Goal: Information Seeking & Learning: Learn about a topic

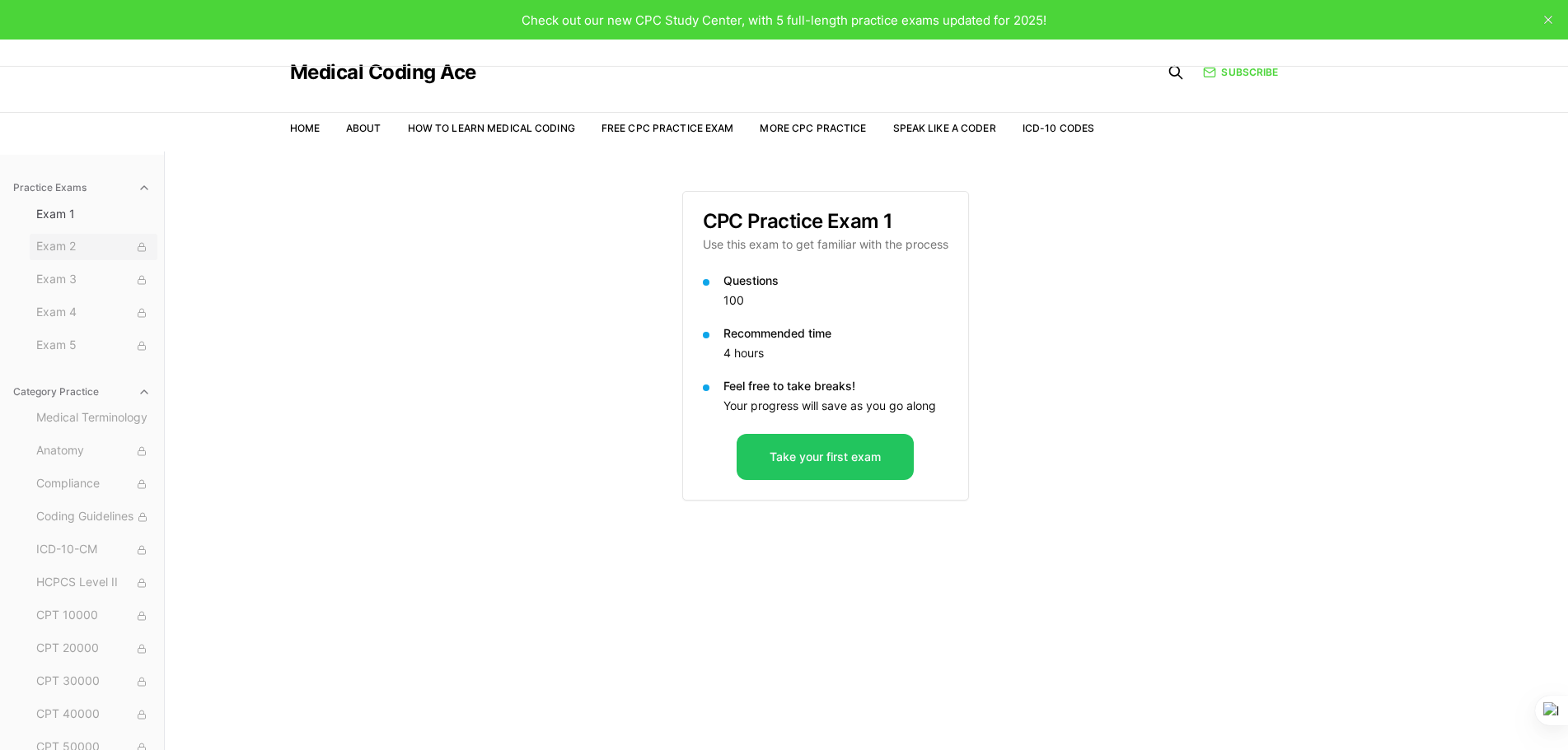
click at [82, 243] on span "Exam 2" at bounding box center [93, 246] width 114 height 18
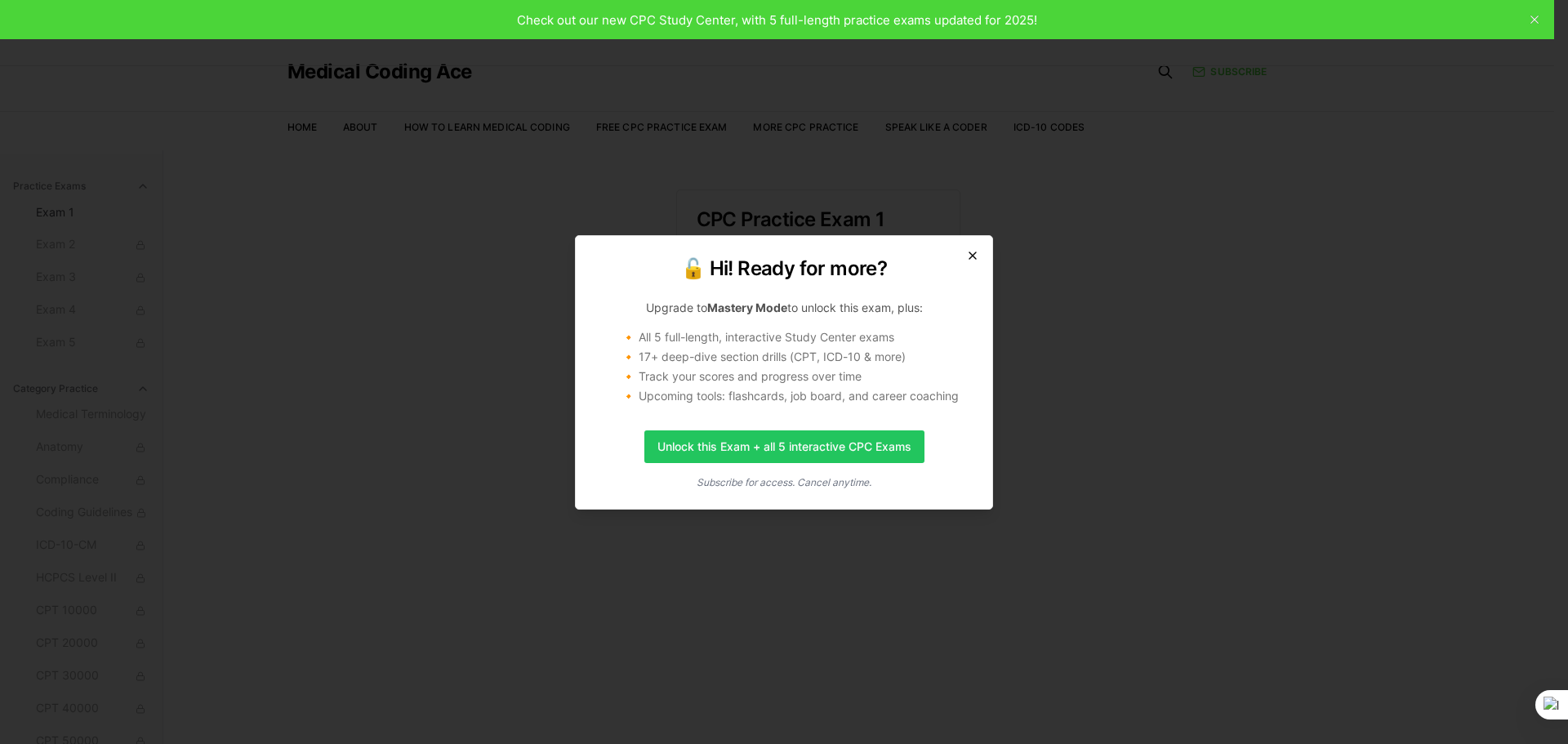
click at [974, 259] on icon "button" at bounding box center [973, 256] width 13 height 13
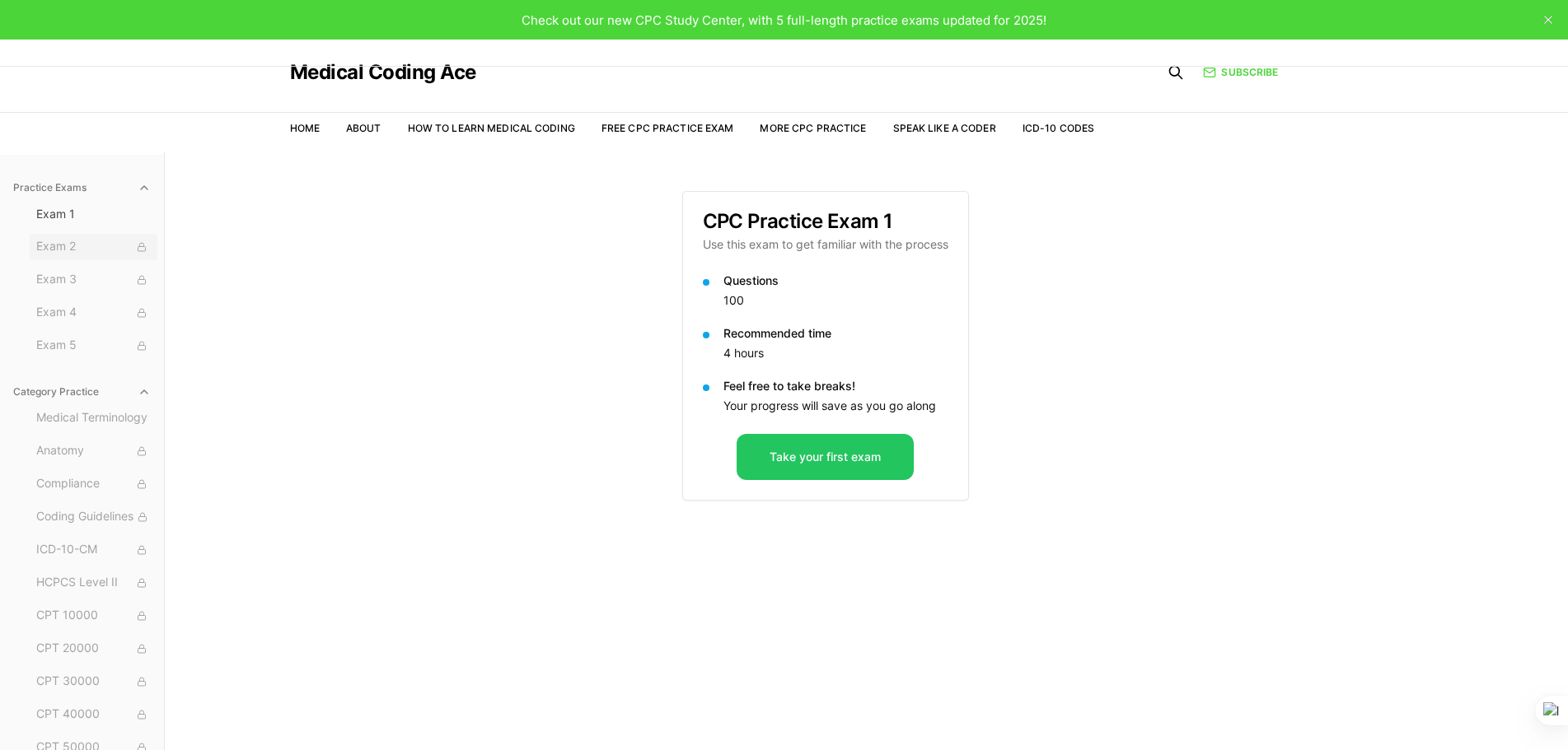
click at [89, 234] on button "Exam 2" at bounding box center [93, 247] width 127 height 27
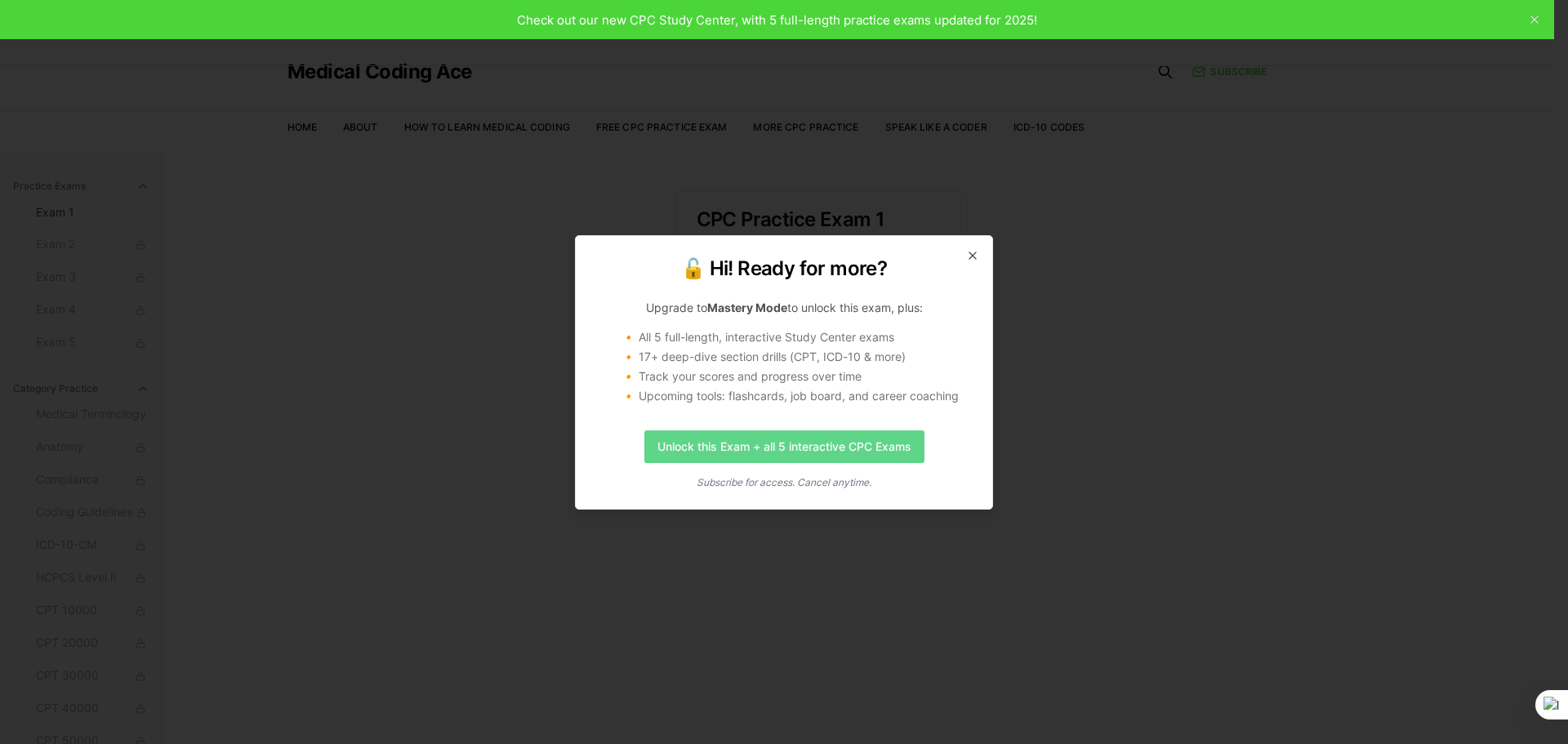
click at [810, 456] on link "Unlock this Exam + all 5 interactive CPC Exams" at bounding box center [784, 447] width 280 height 32
click at [758, 454] on link "Unlock this Exam + all 5 interactive CPC Exams" at bounding box center [784, 447] width 280 height 32
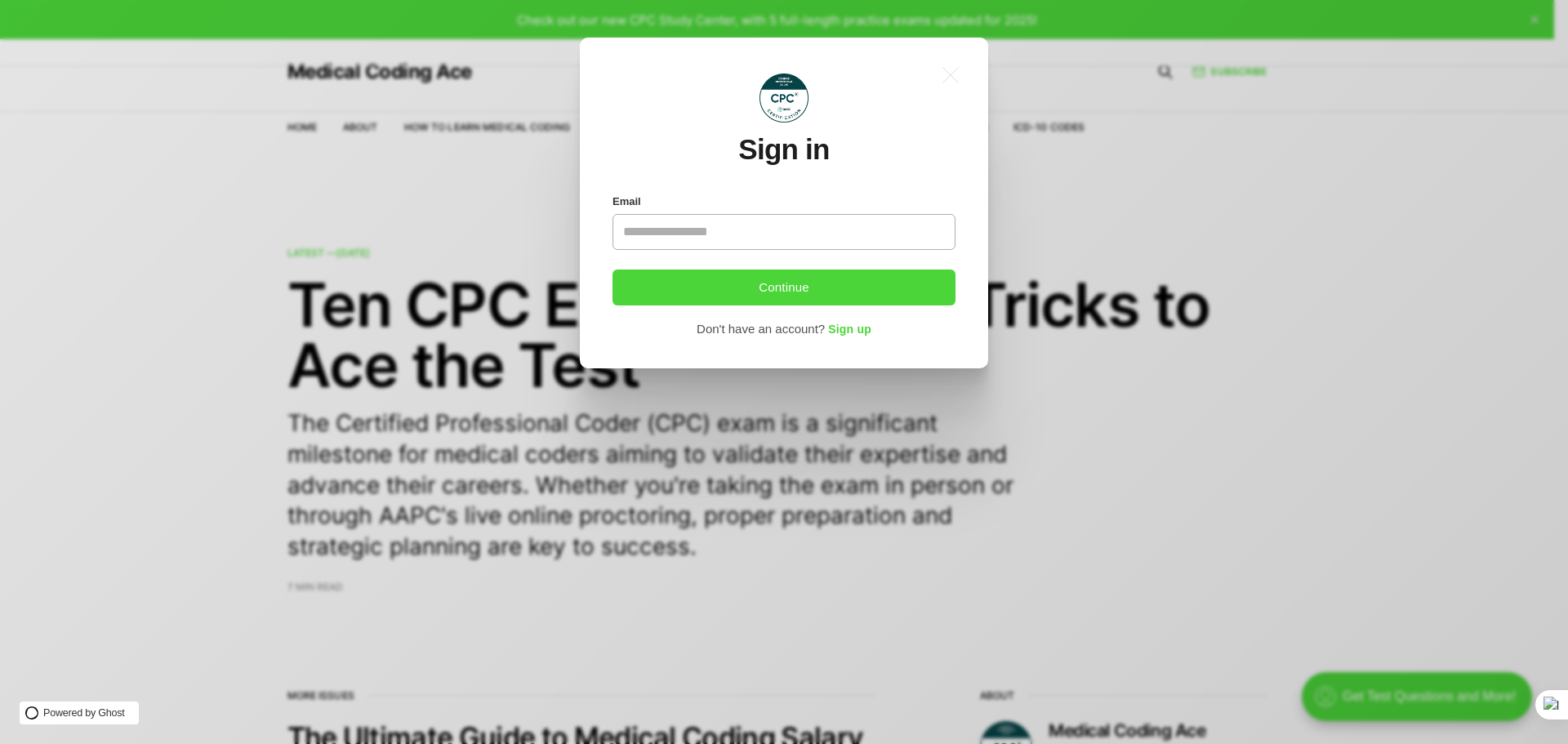
click at [713, 228] on input "Email" at bounding box center [784, 232] width 343 height 36
type input "**********"
click at [805, 292] on button "Continue" at bounding box center [784, 288] width 343 height 36
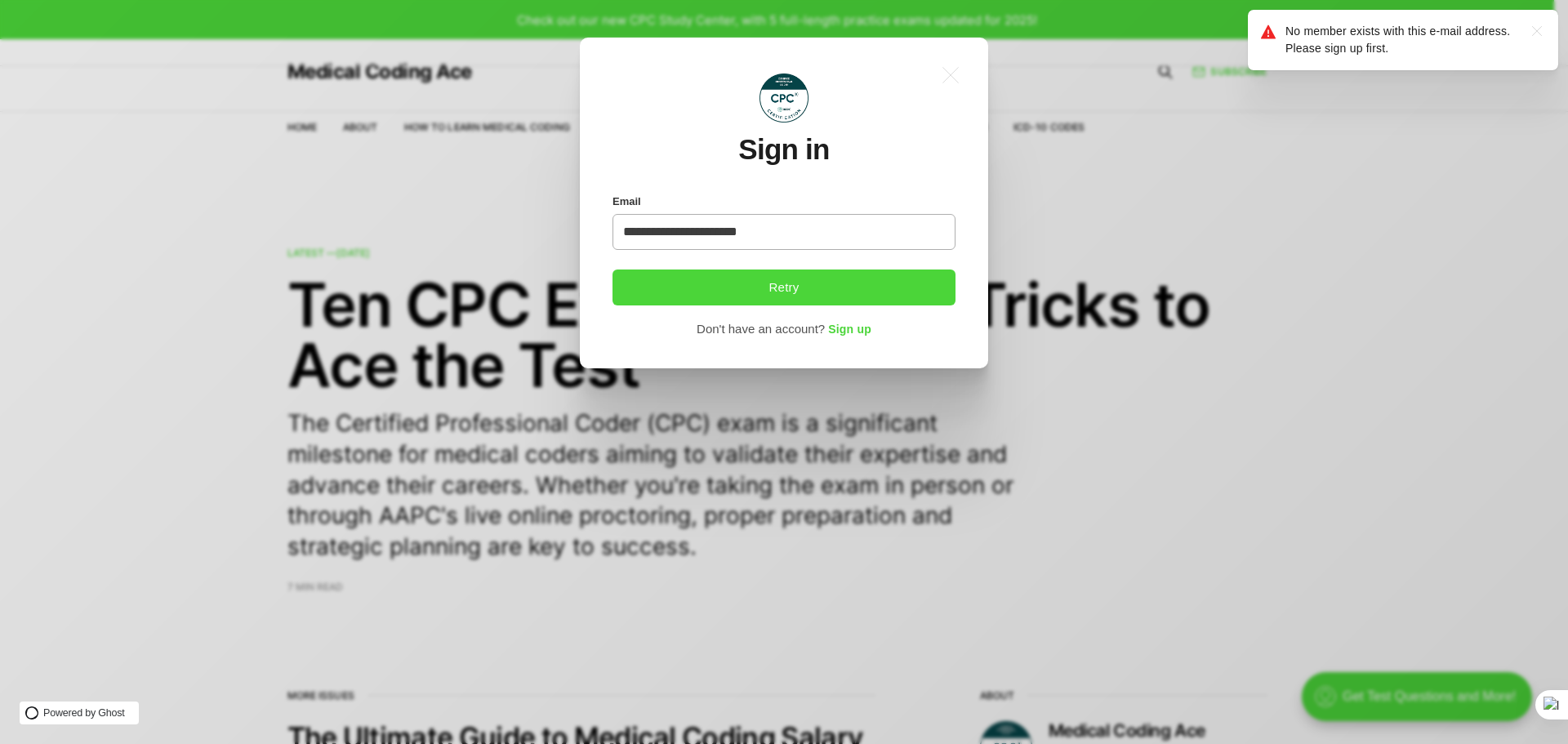
drag, startPoint x: 769, startPoint y: 232, endPoint x: 563, endPoint y: 235, distance: 206.0
click at [563, 235] on div "**********" at bounding box center [796, 372] width 1592 height 744
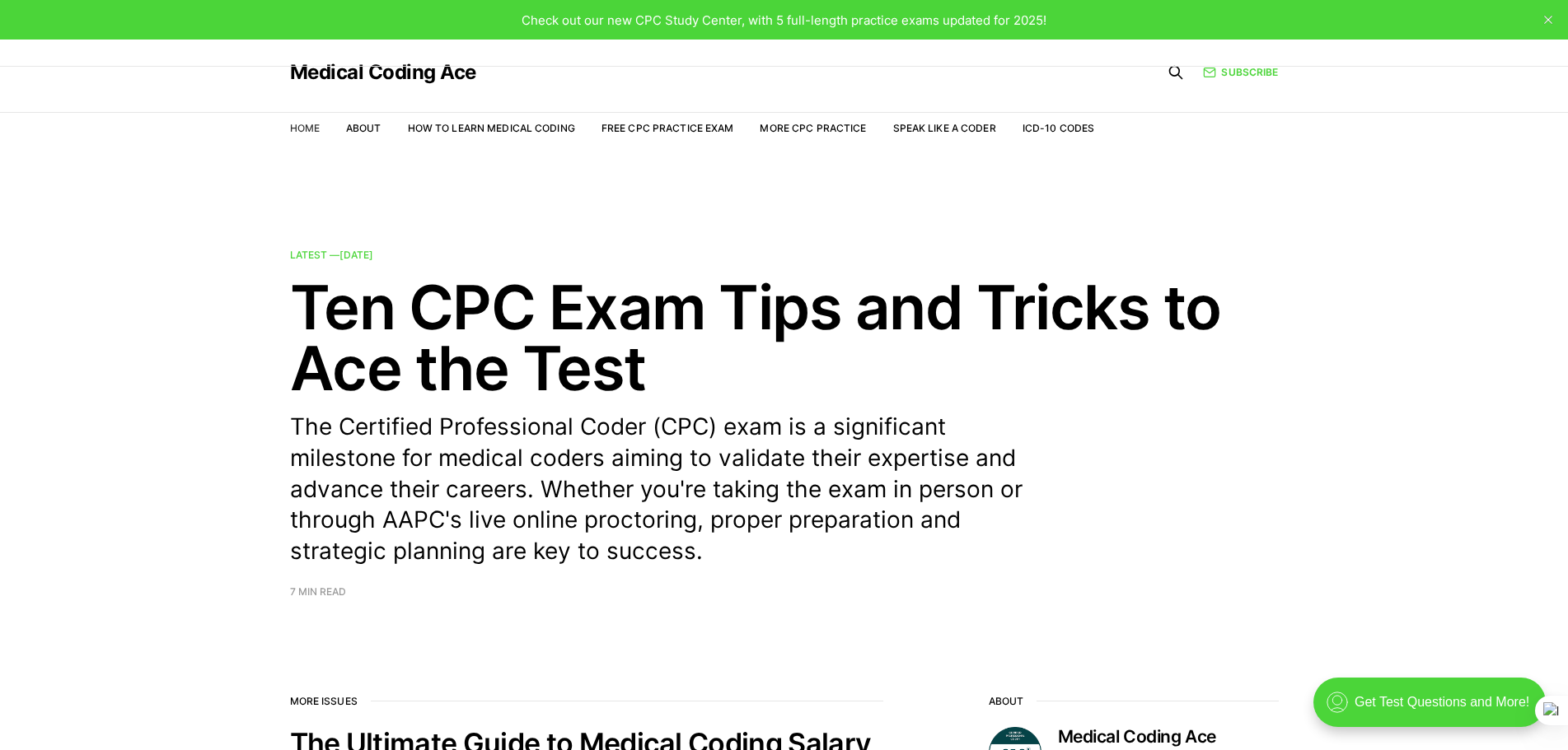
click at [310, 129] on link "Home" at bounding box center [305, 127] width 30 height 12
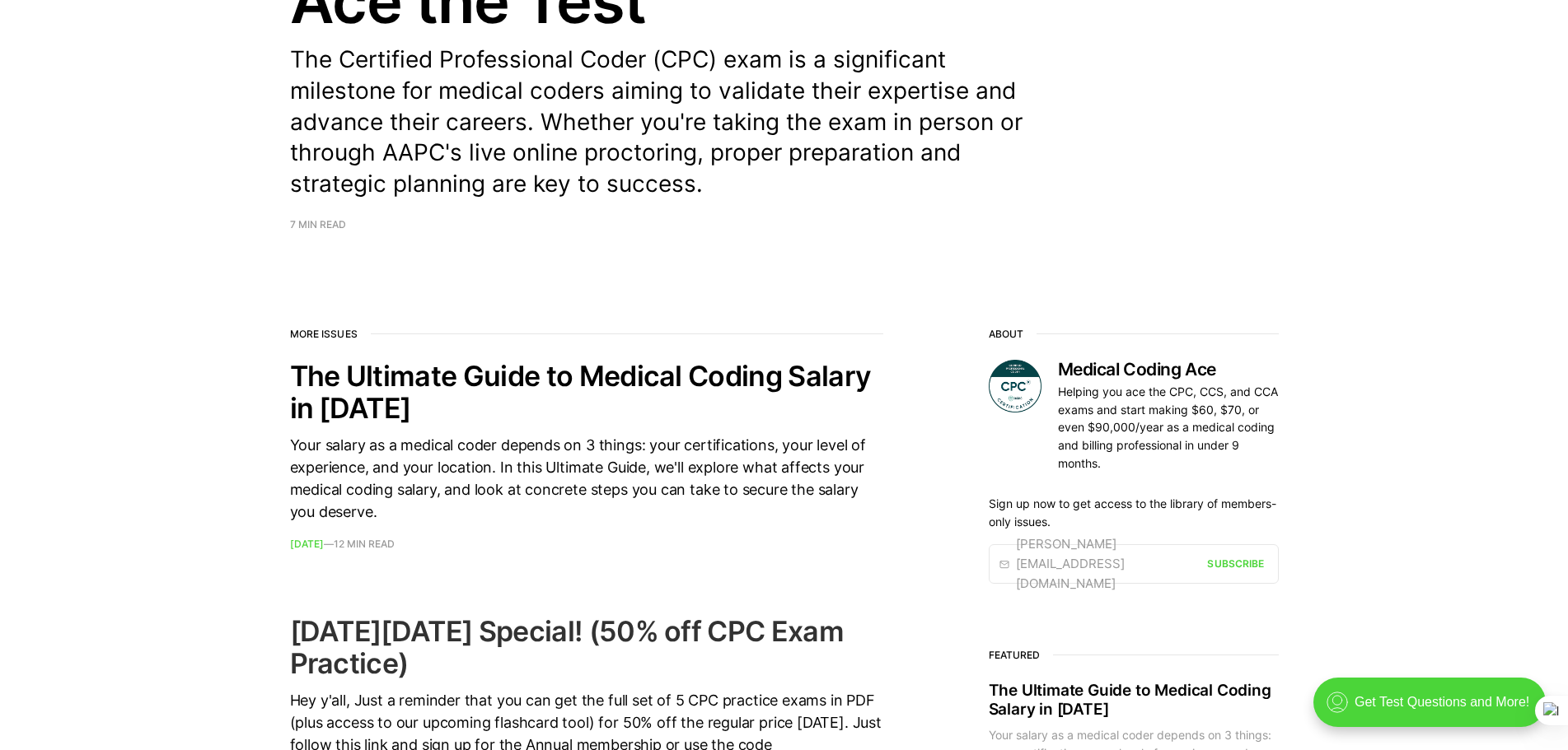
scroll to position [247, 0]
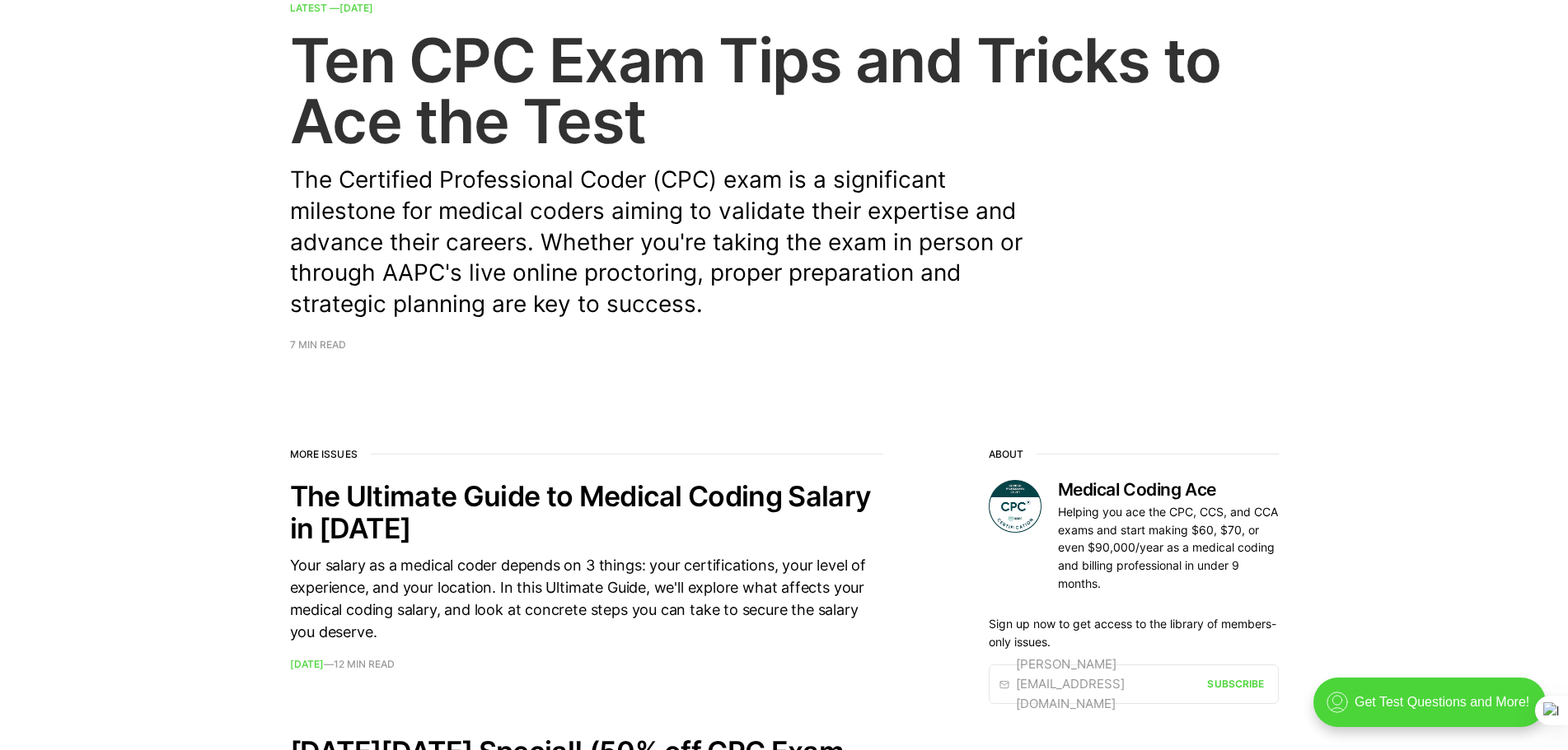
click at [335, 343] on span "7 min read" at bounding box center [318, 345] width 56 height 10
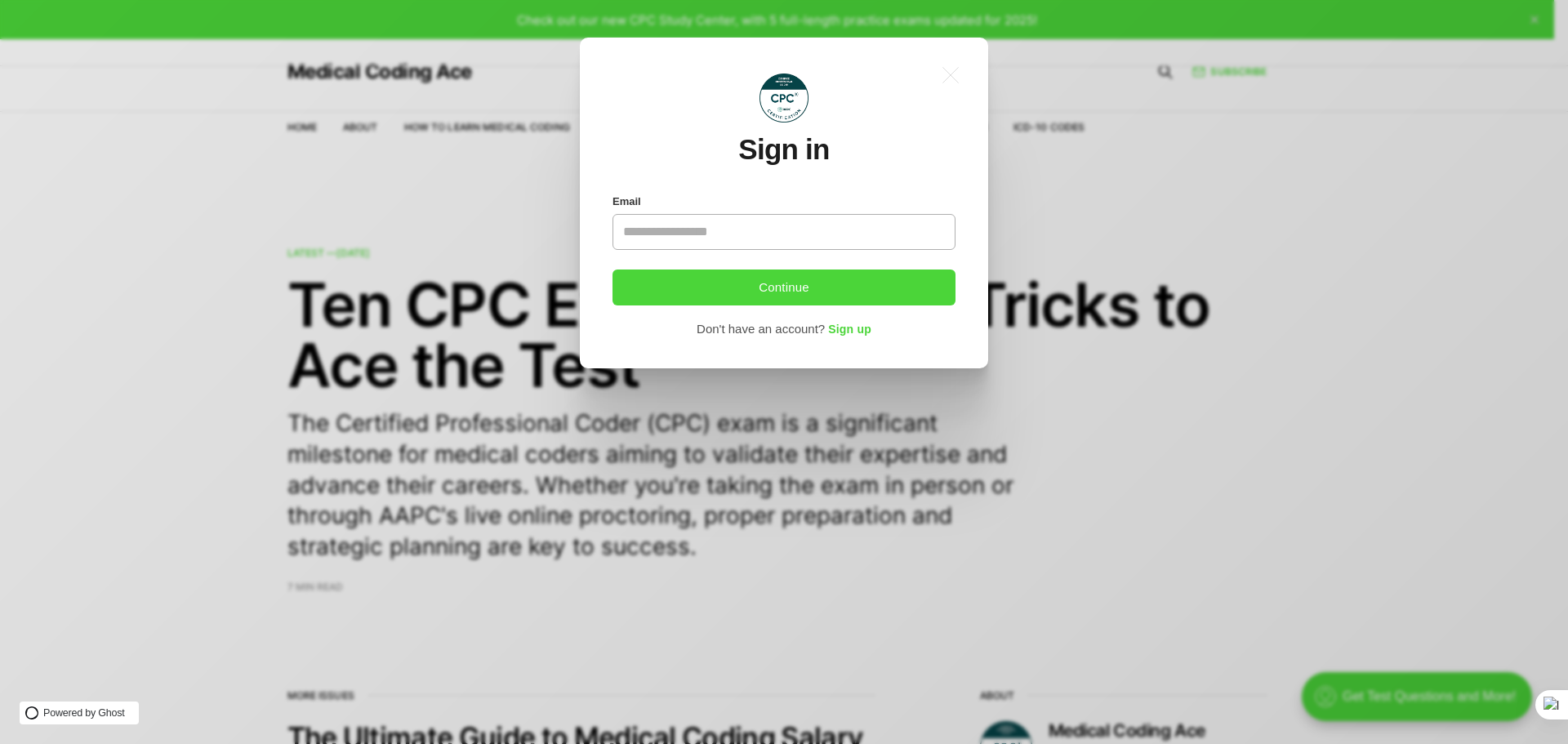
click at [690, 236] on input "Email" at bounding box center [784, 232] width 343 height 36
type input "**********"
click at [748, 266] on footer "Continue Don't have an account? Sign up" at bounding box center [784, 299] width 343 height 80
click at [748, 277] on button "Continue" at bounding box center [784, 288] width 343 height 36
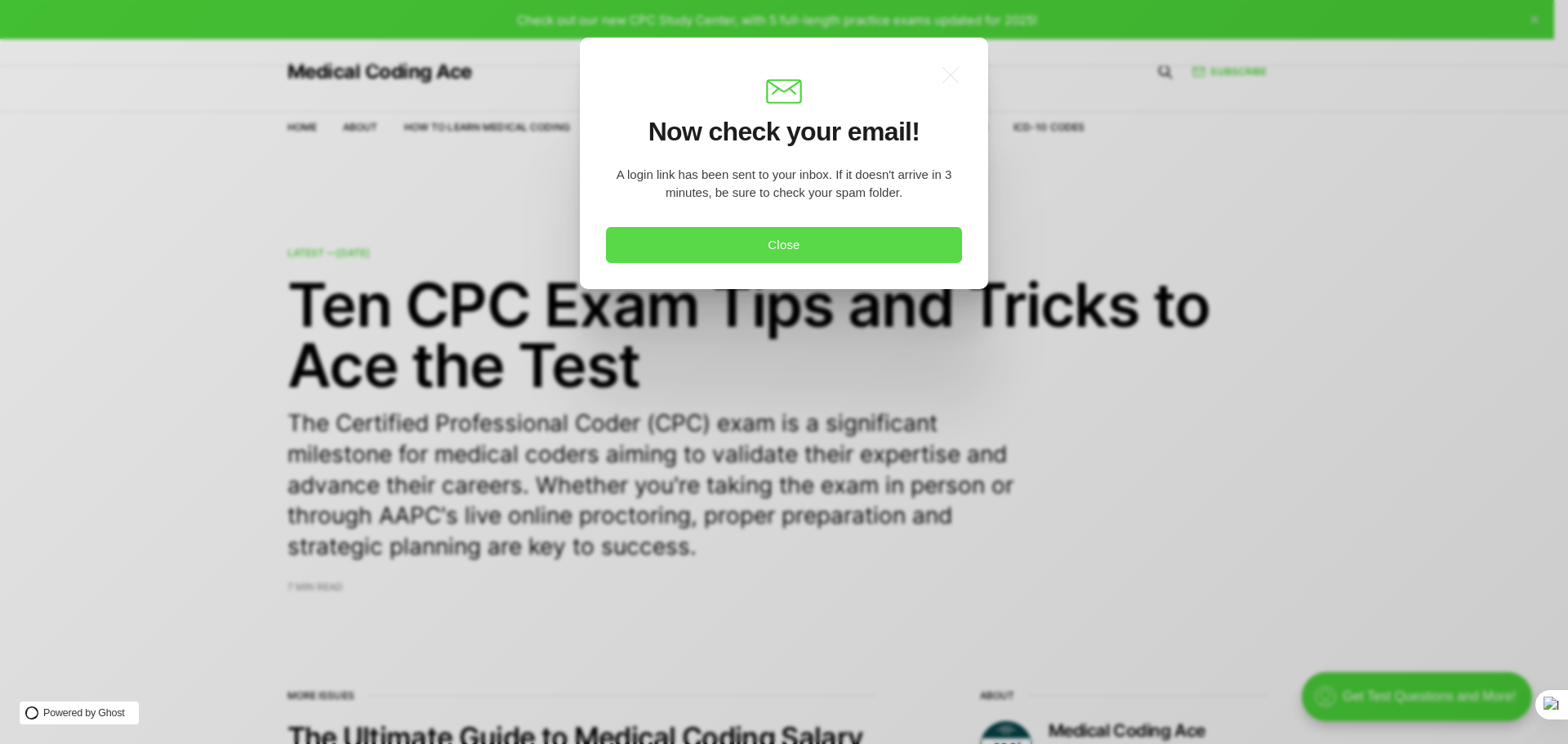
click at [823, 241] on button "Close" at bounding box center [784, 245] width 356 height 36
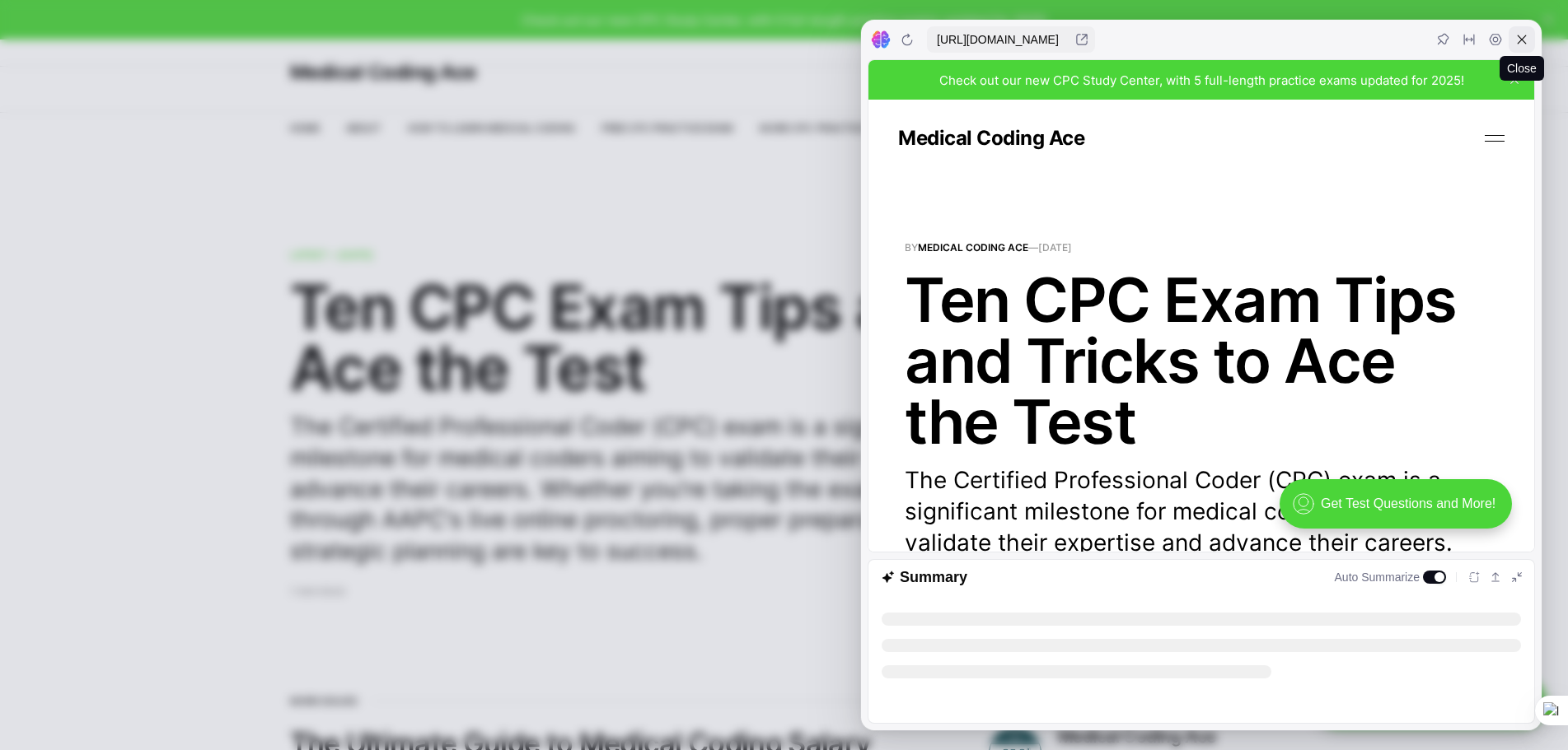
click at [1524, 34] on icon at bounding box center [1522, 39] width 13 height 13
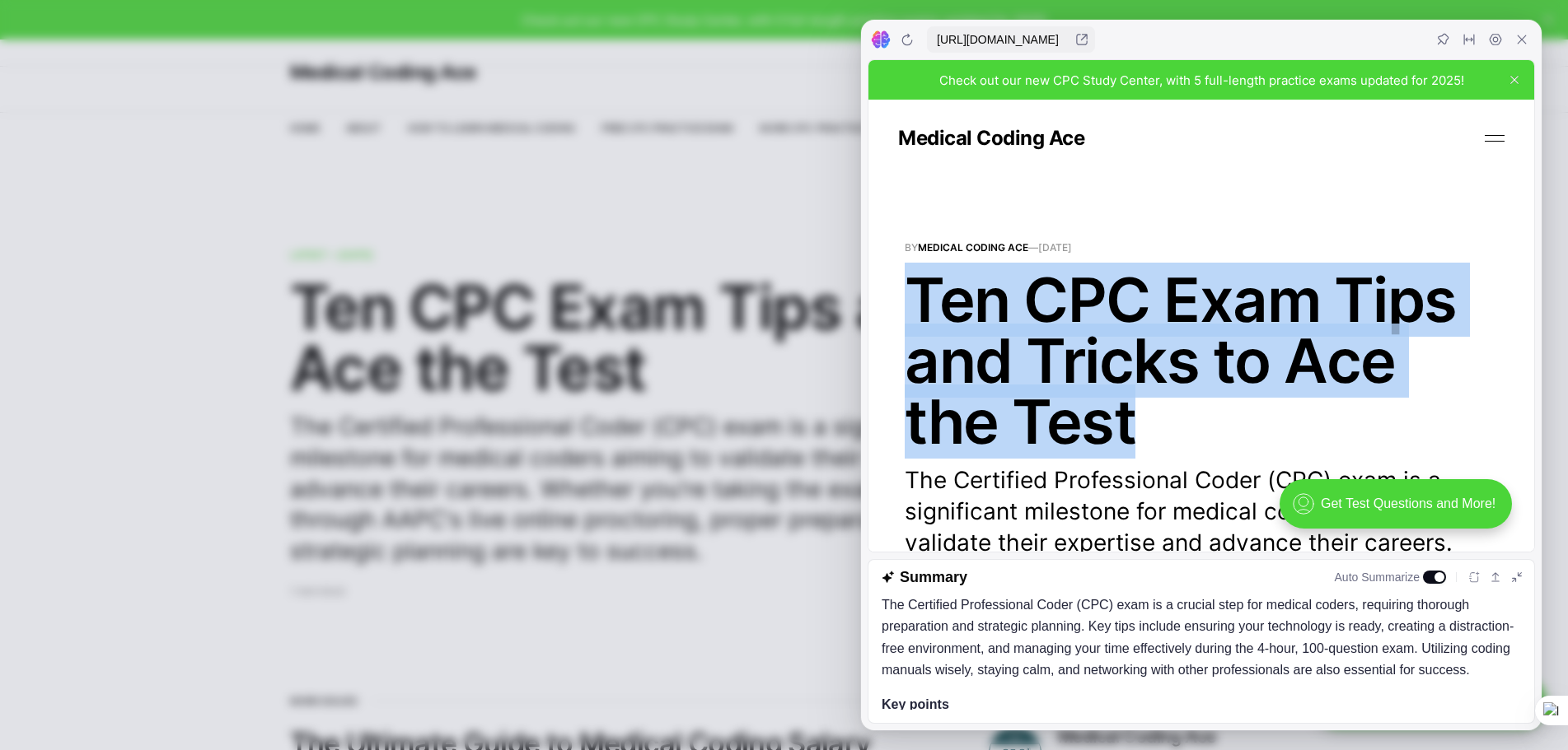
drag, startPoint x: 1125, startPoint y: 437, endPoint x: 901, endPoint y: 320, distance: 252.7
click at [905, 320] on h1 "Ten CPC Exam Tips and Tricks to Ace the Test" at bounding box center [1201, 360] width 593 height 183
copy h1 "Ten CPC Exam Tips and Tricks to Ace the Test"
click at [1533, 45] on div at bounding box center [1522, 40] width 27 height 27
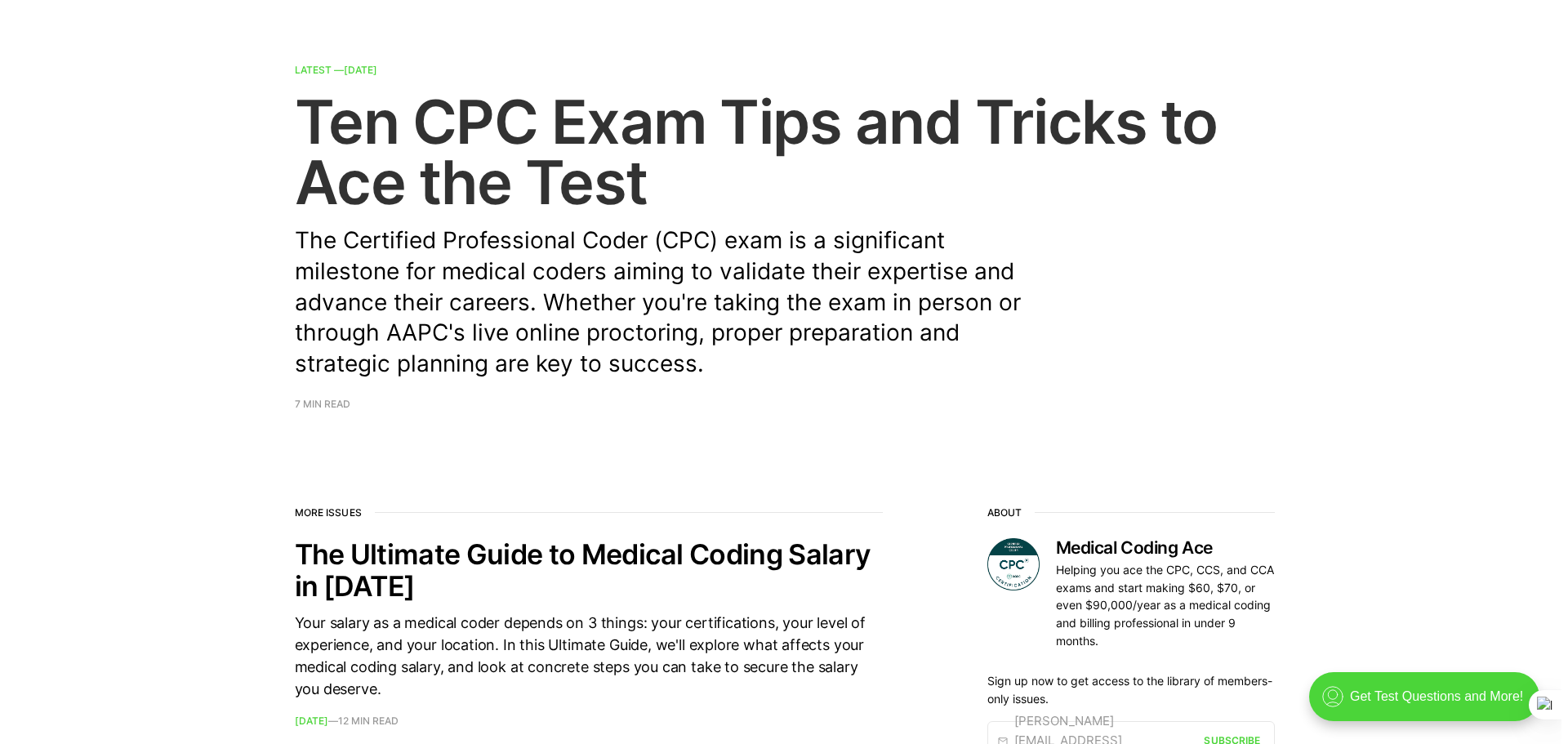
scroll to position [245, 0]
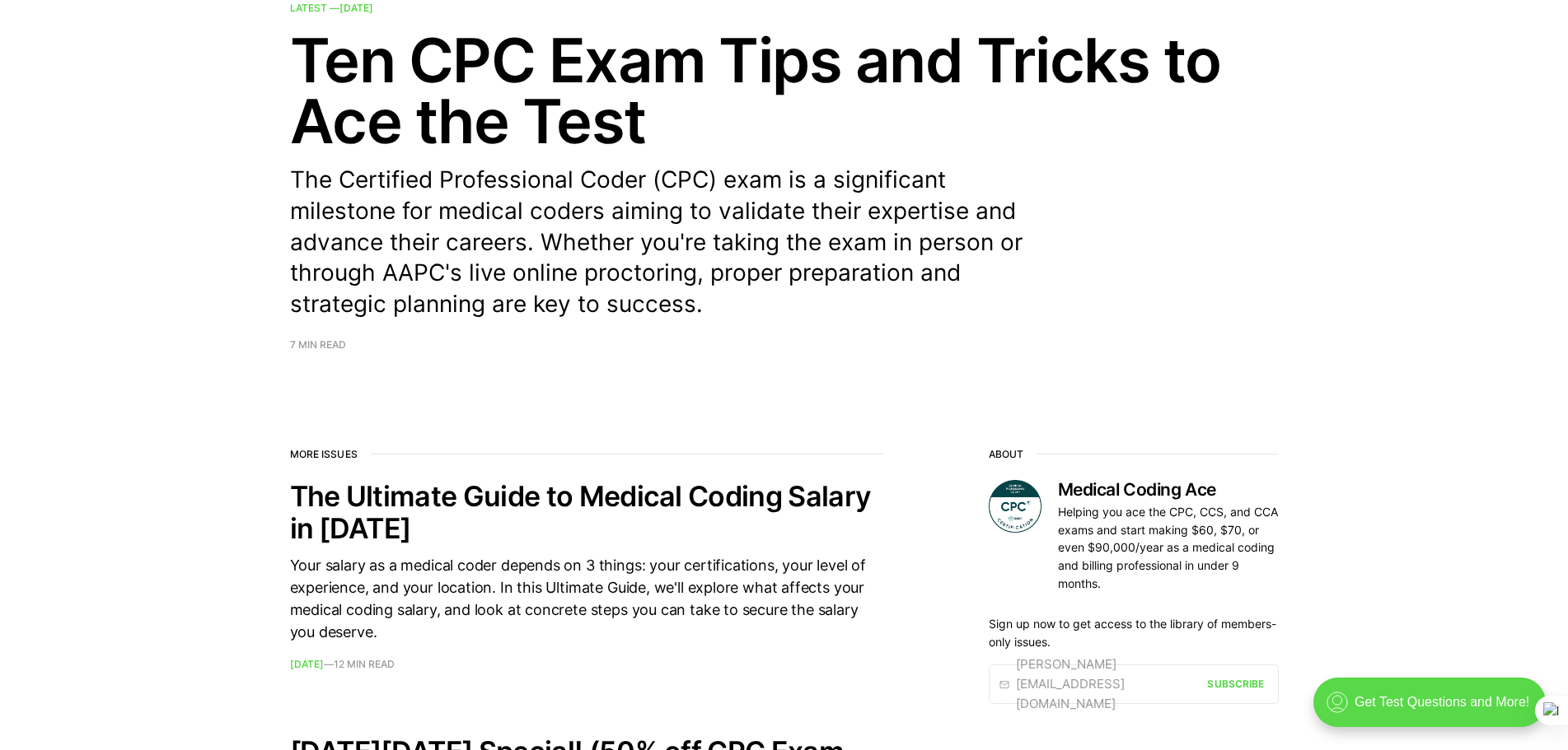
click at [1344, 696] on div ".cls-1{fill:none;stroke:currentColor;stroke-linecap:round;stroke-linejoin:round…" at bounding box center [1429, 703] width 232 height 50
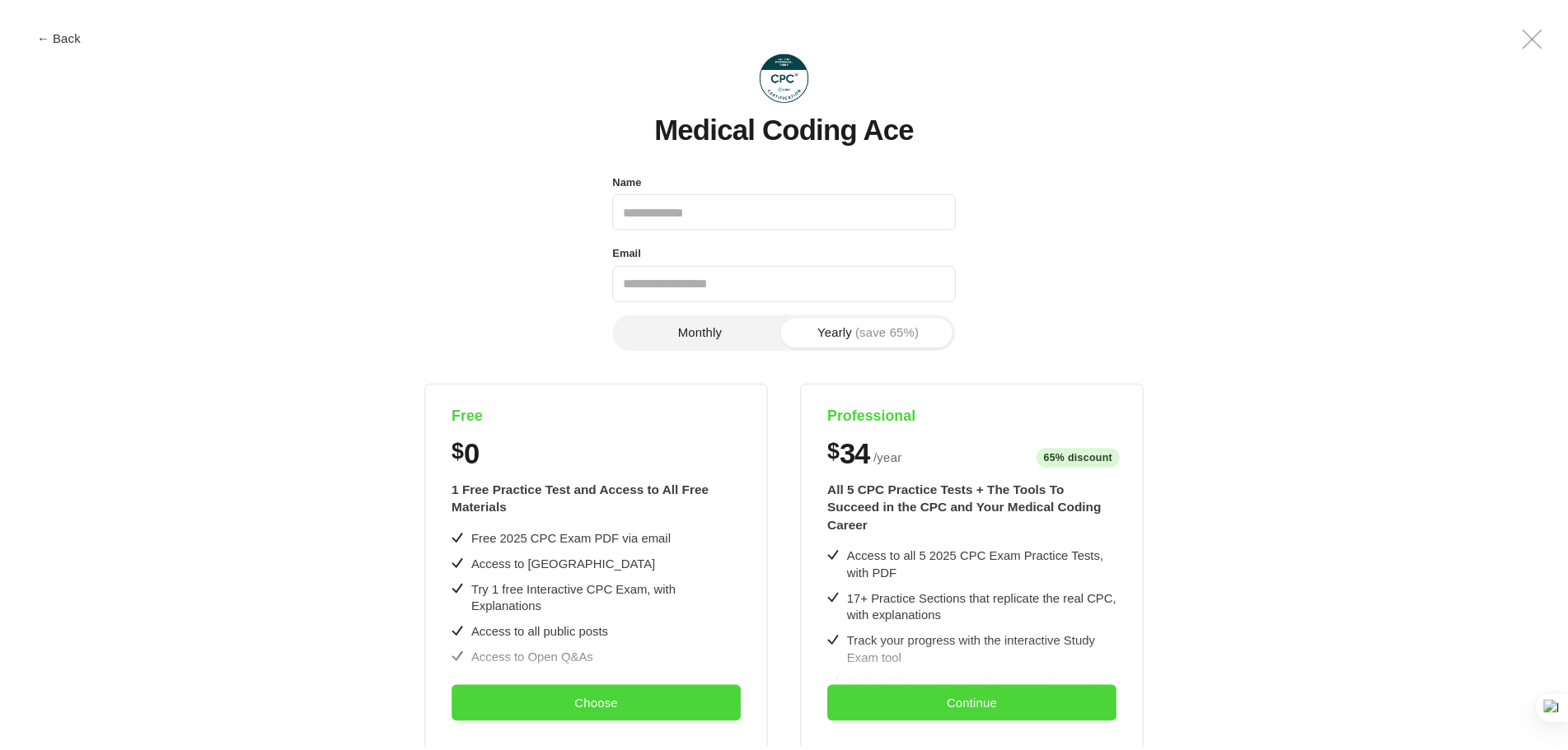
scroll to position [0, 0]
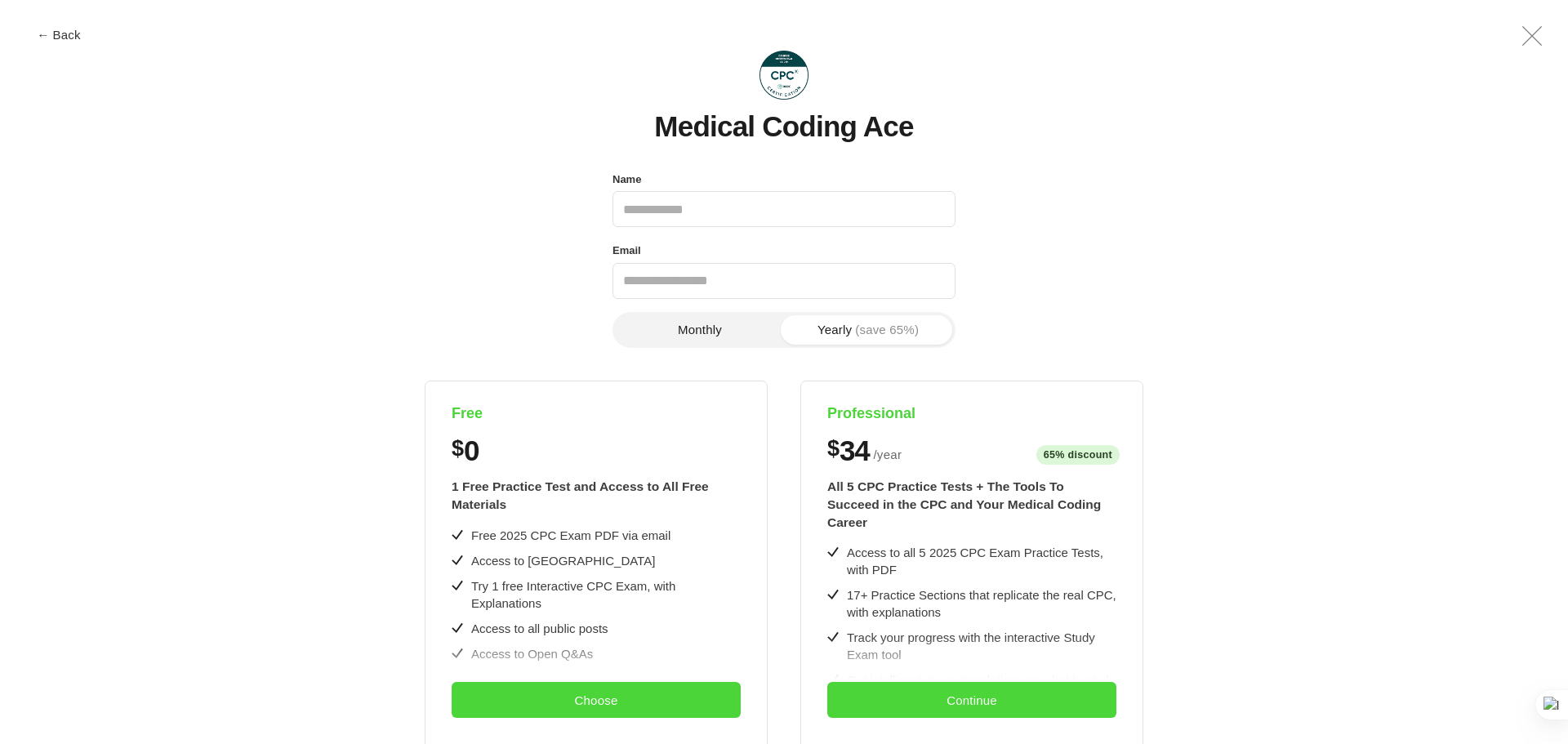
click at [1537, 41] on icon at bounding box center [1532, 36] width 19 height 19
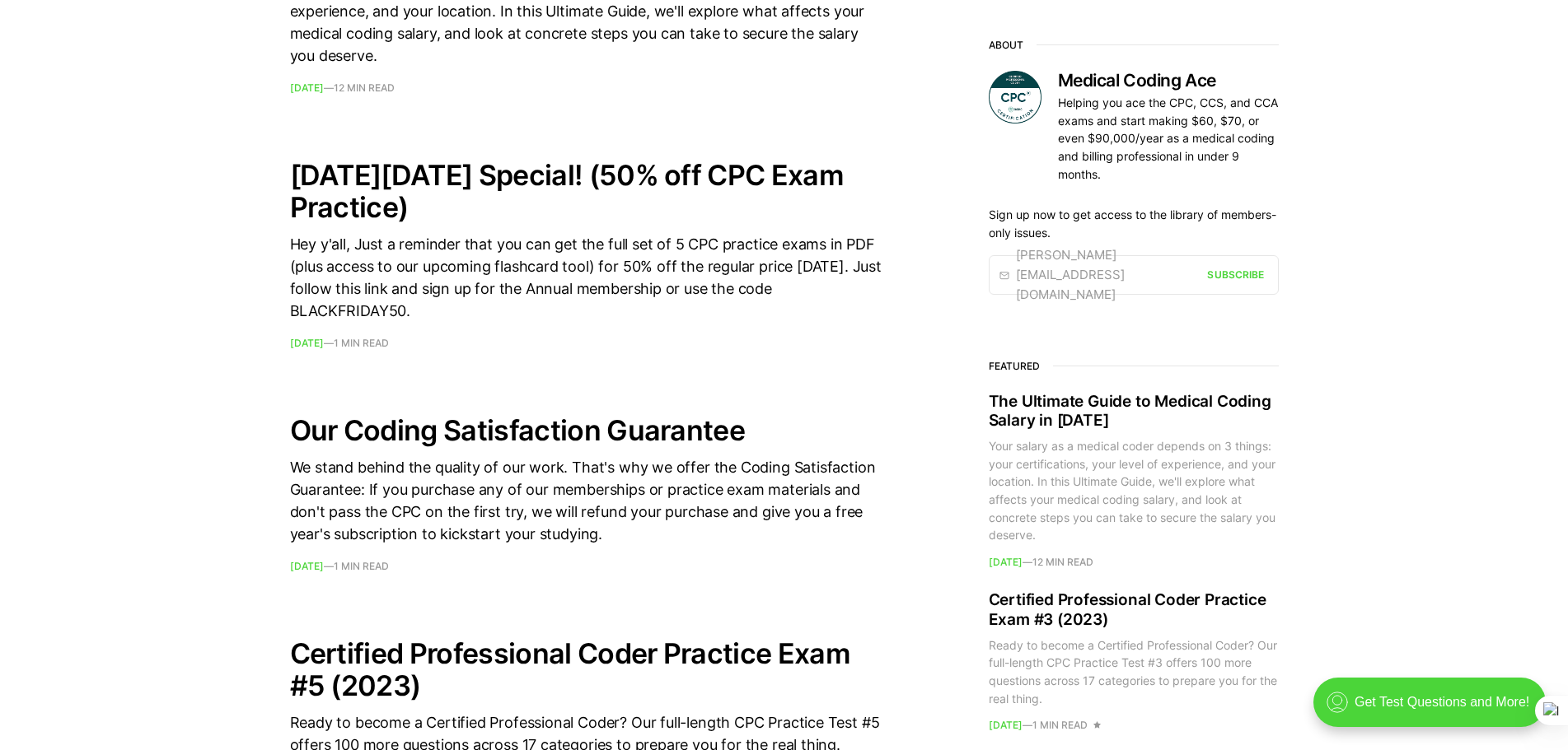
scroll to position [906, 0]
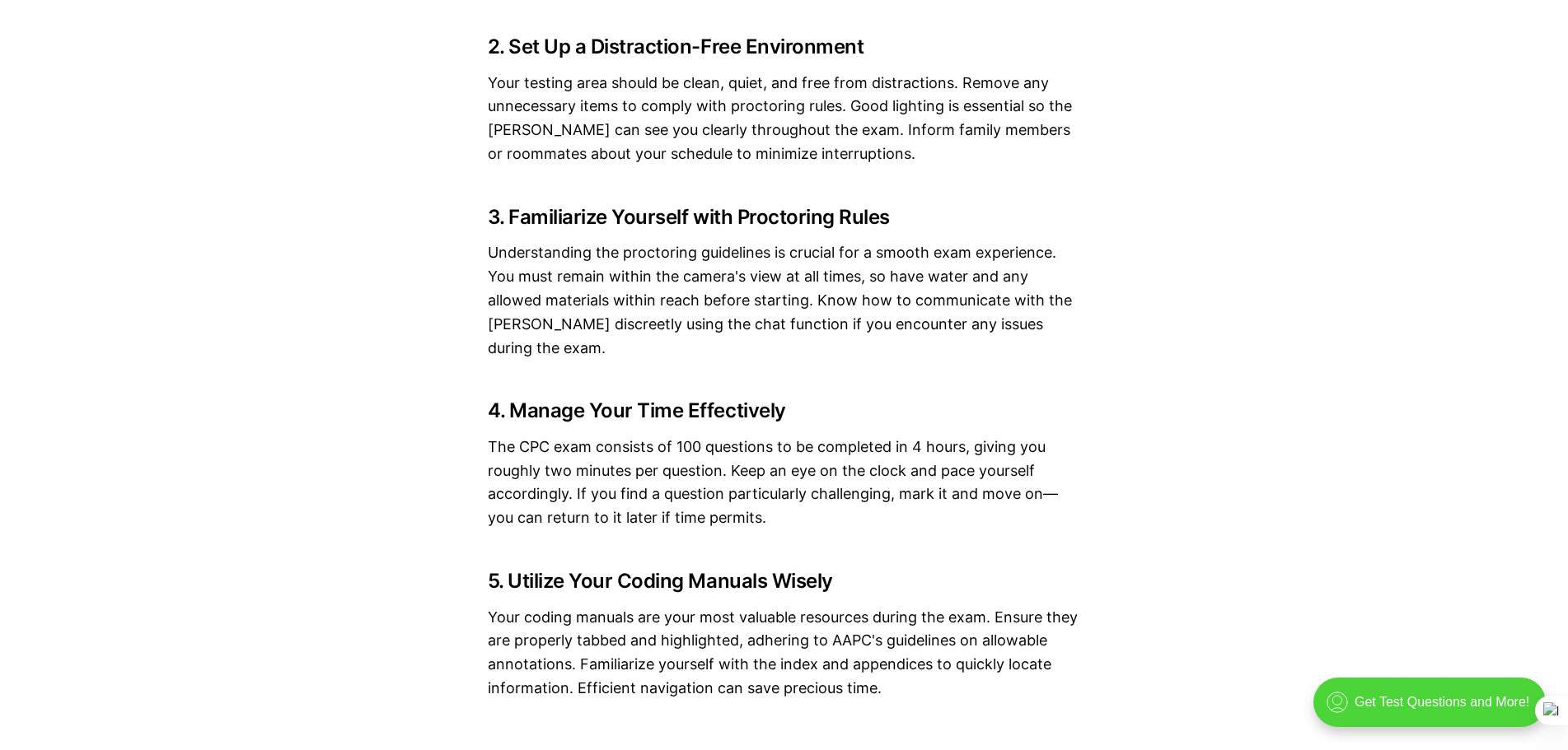
scroll to position [2141, 0]
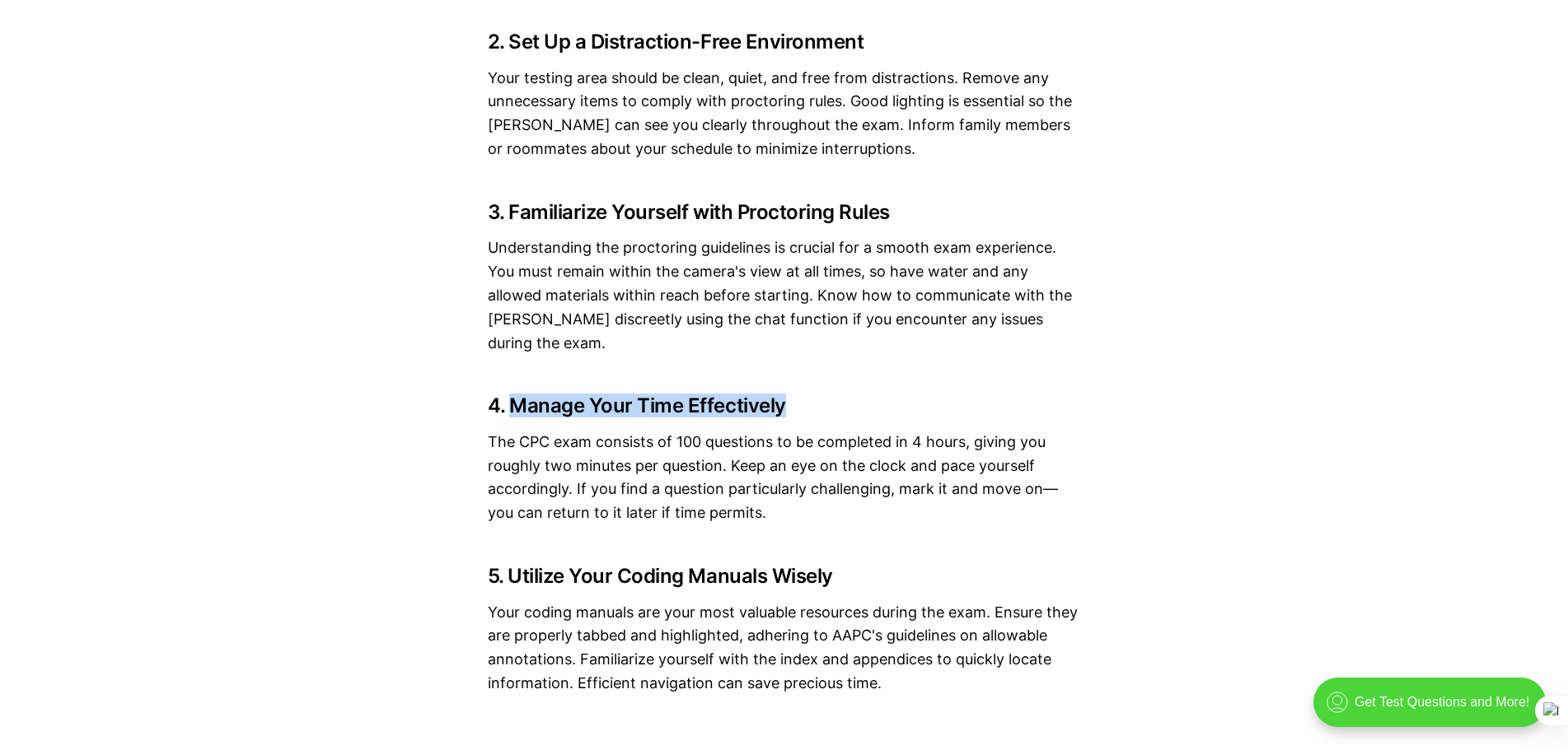
drag, startPoint x: 515, startPoint y: 402, endPoint x: 796, endPoint y: 402, distance: 281.0
click at [796, 402] on h3 "4. Manage Your Time Effectively" at bounding box center [784, 406] width 593 height 23
copy h3 "Manage Your Time Effectively"
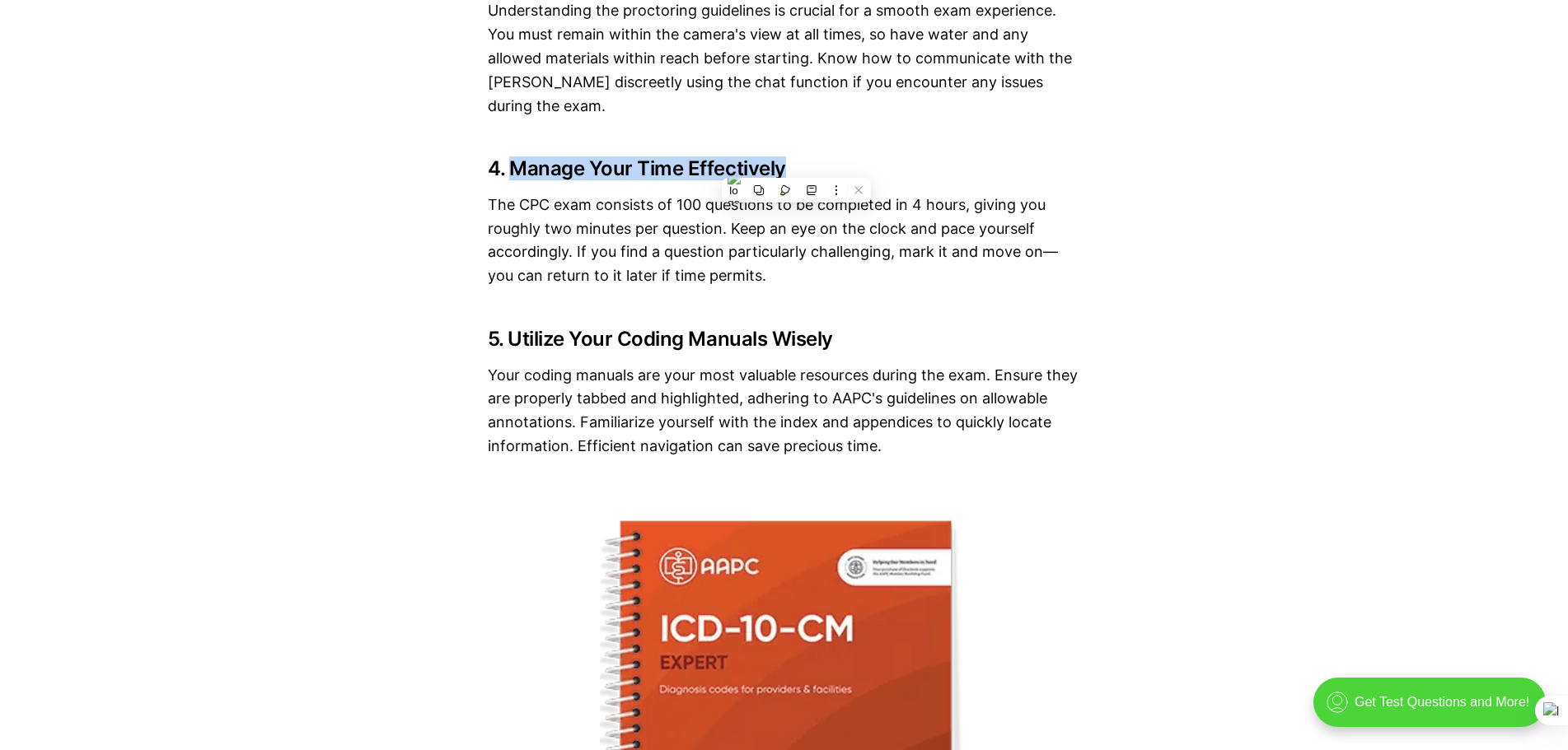
scroll to position [2388, 0]
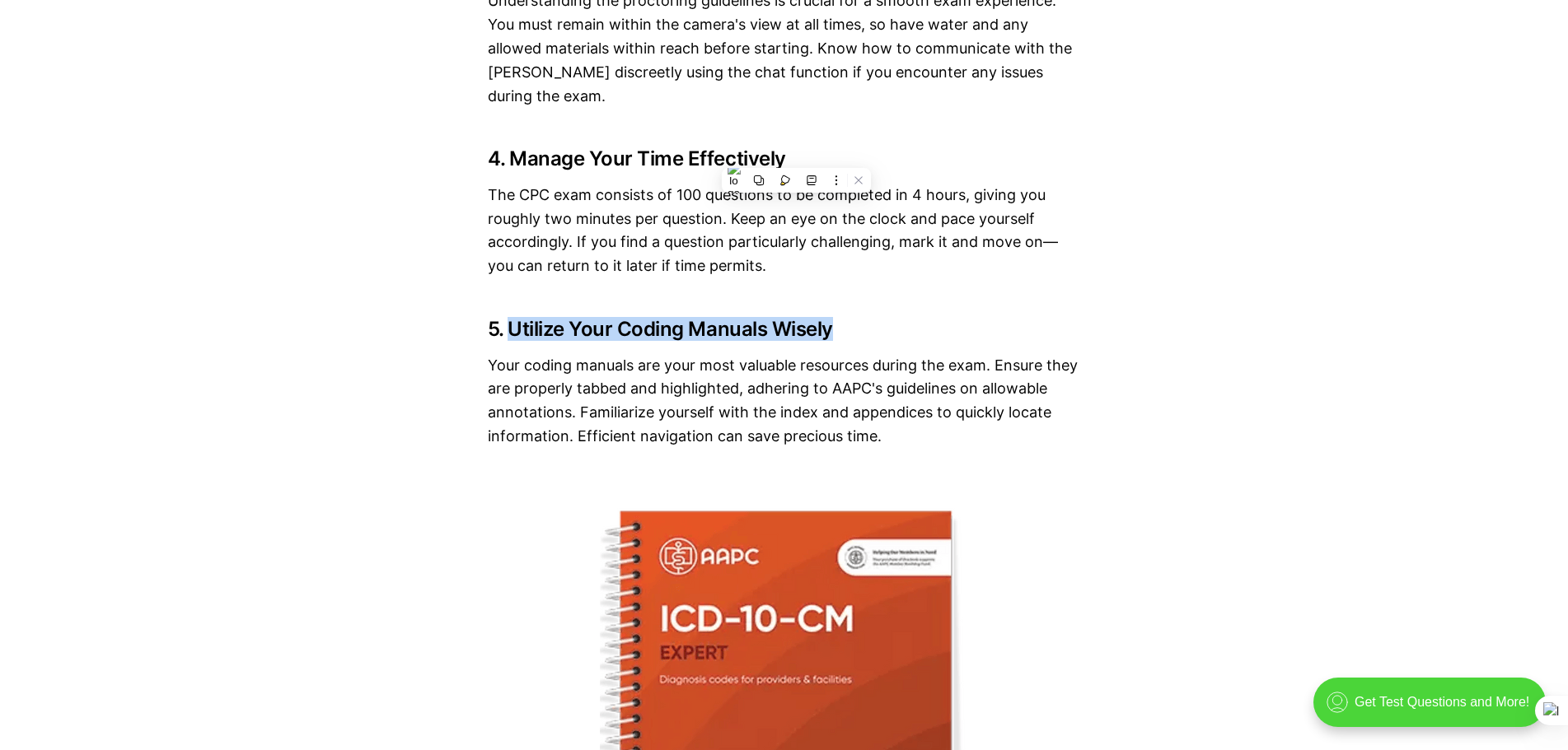
drag, startPoint x: 511, startPoint y: 331, endPoint x: 834, endPoint y: 341, distance: 323.2
copy h3 "Utilize Your Coding Manuals Wisely"
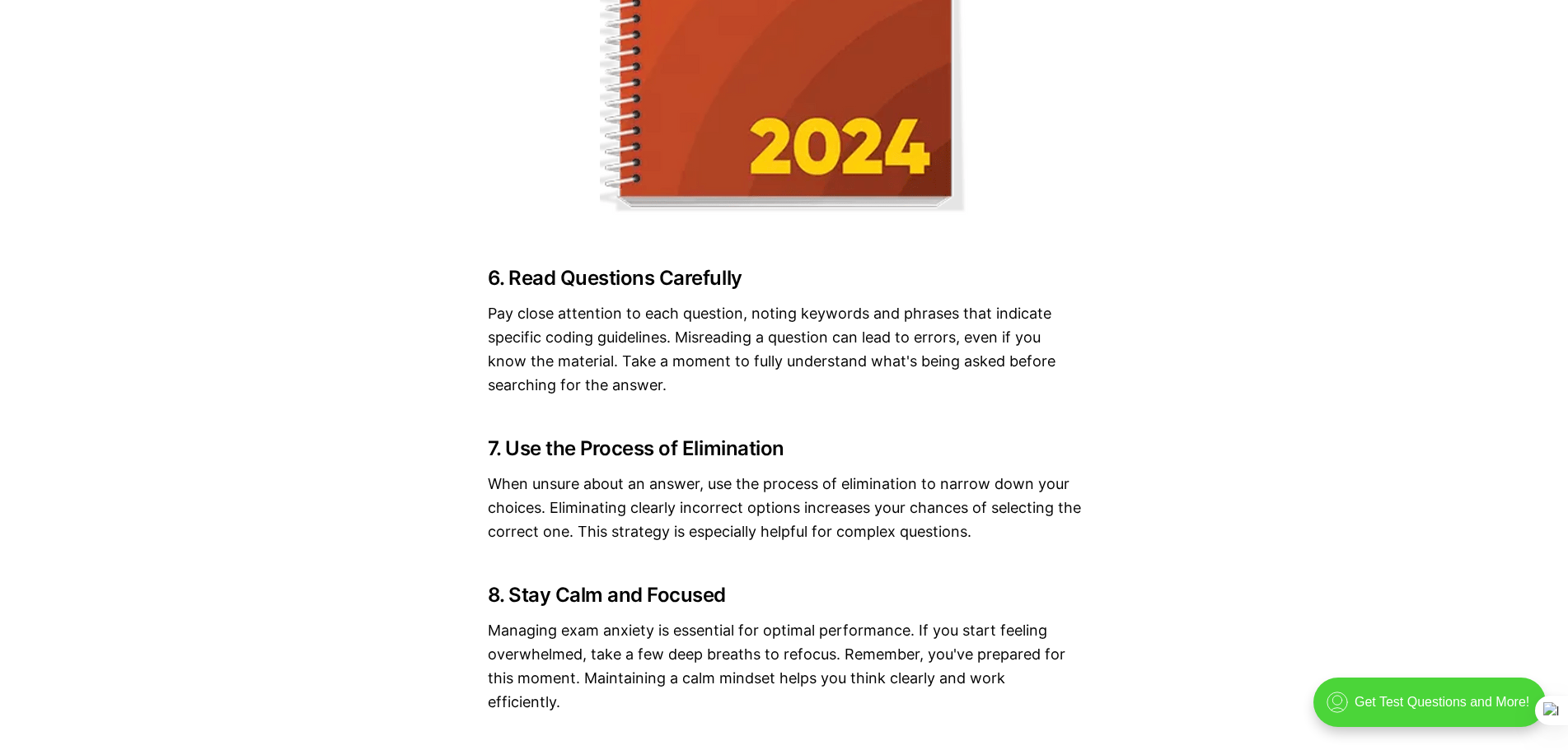
scroll to position [3129, 0]
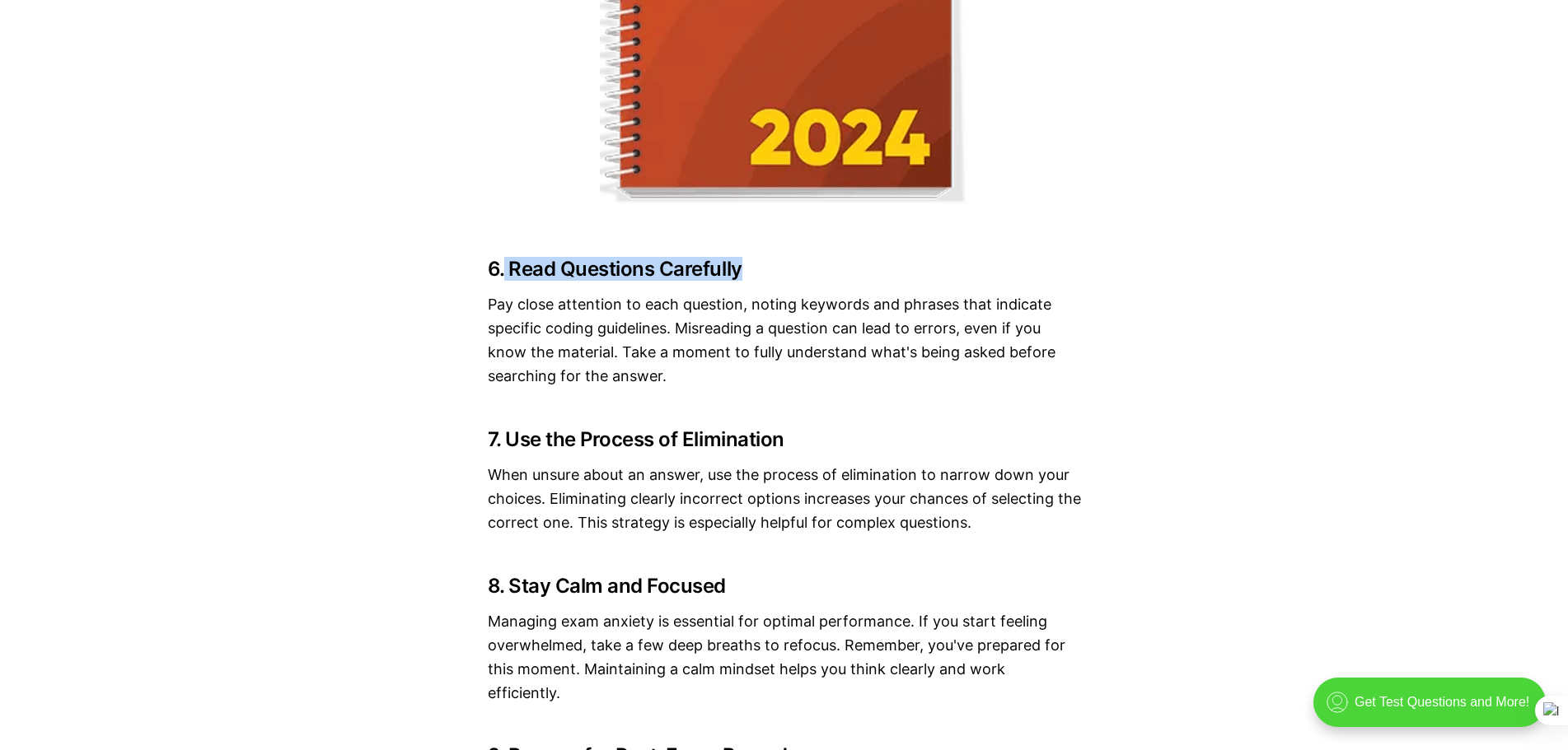
drag, startPoint x: 506, startPoint y: 263, endPoint x: 743, endPoint y: 245, distance: 237.7
copy h3 "Read Questions Carefully"
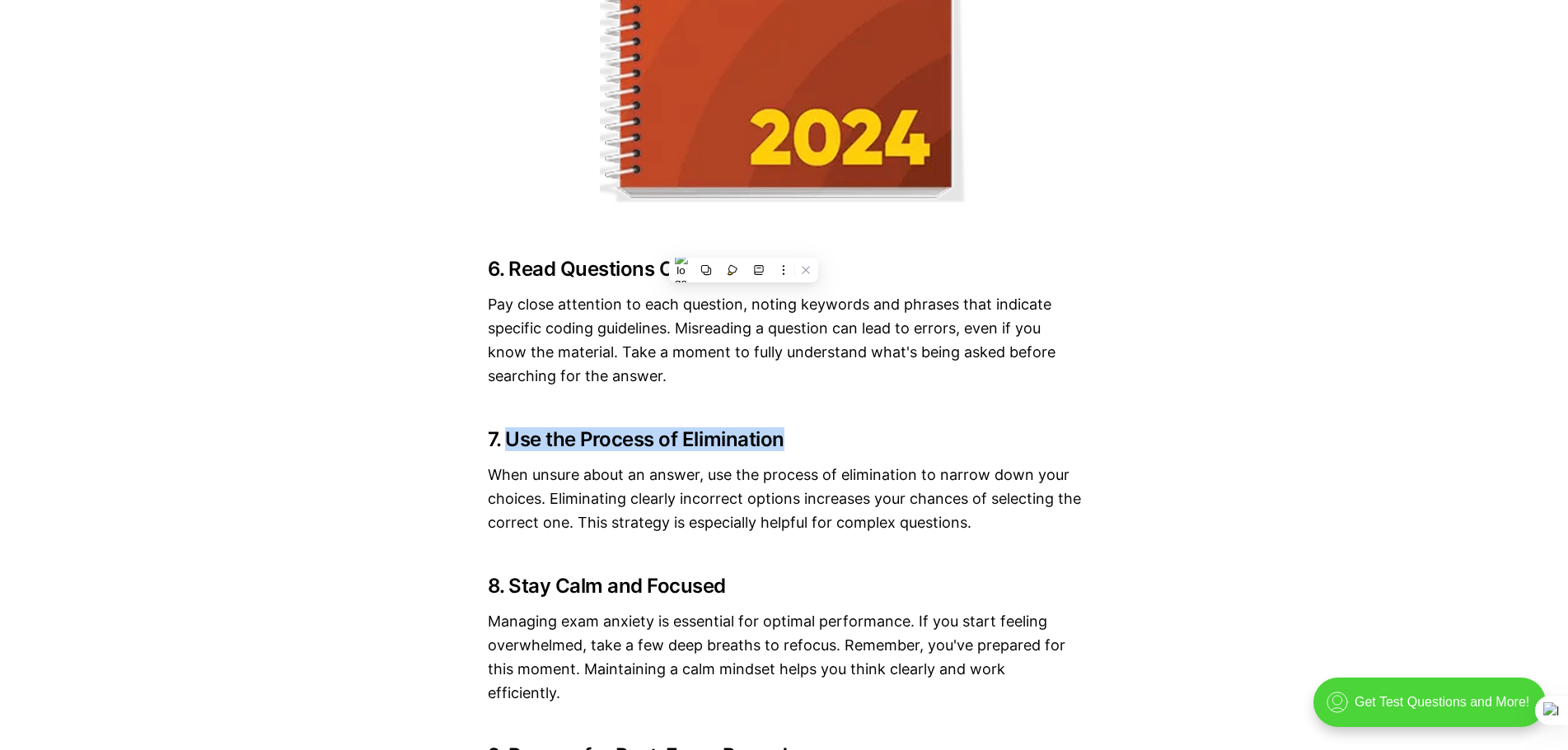
drag, startPoint x: 509, startPoint y: 439, endPoint x: 790, endPoint y: 440, distance: 281.0
click at [790, 440] on h3 "7. Use the Process of Elimination" at bounding box center [784, 440] width 593 height 23
copy h3 "Use the Process of Elimination"
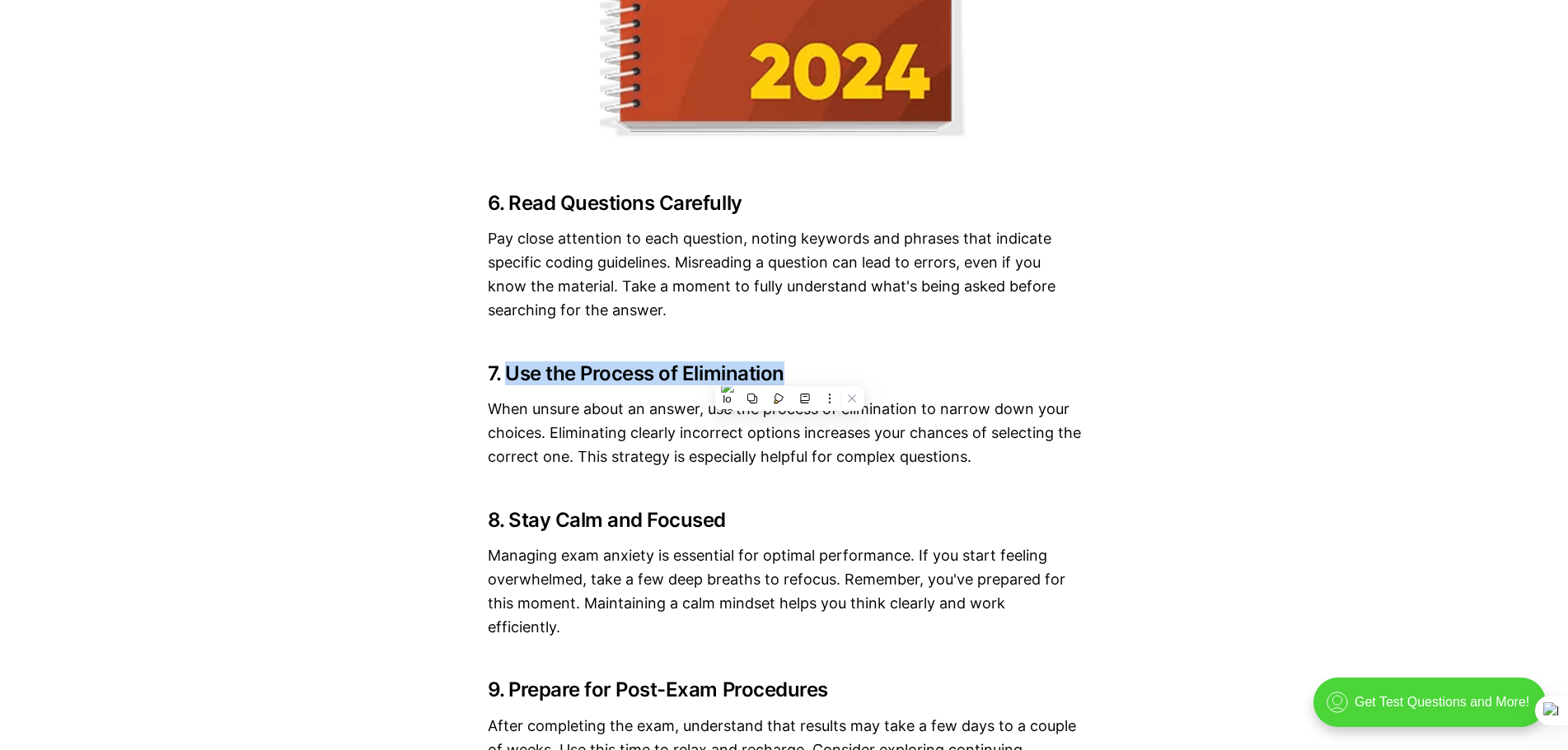
scroll to position [3294, 0]
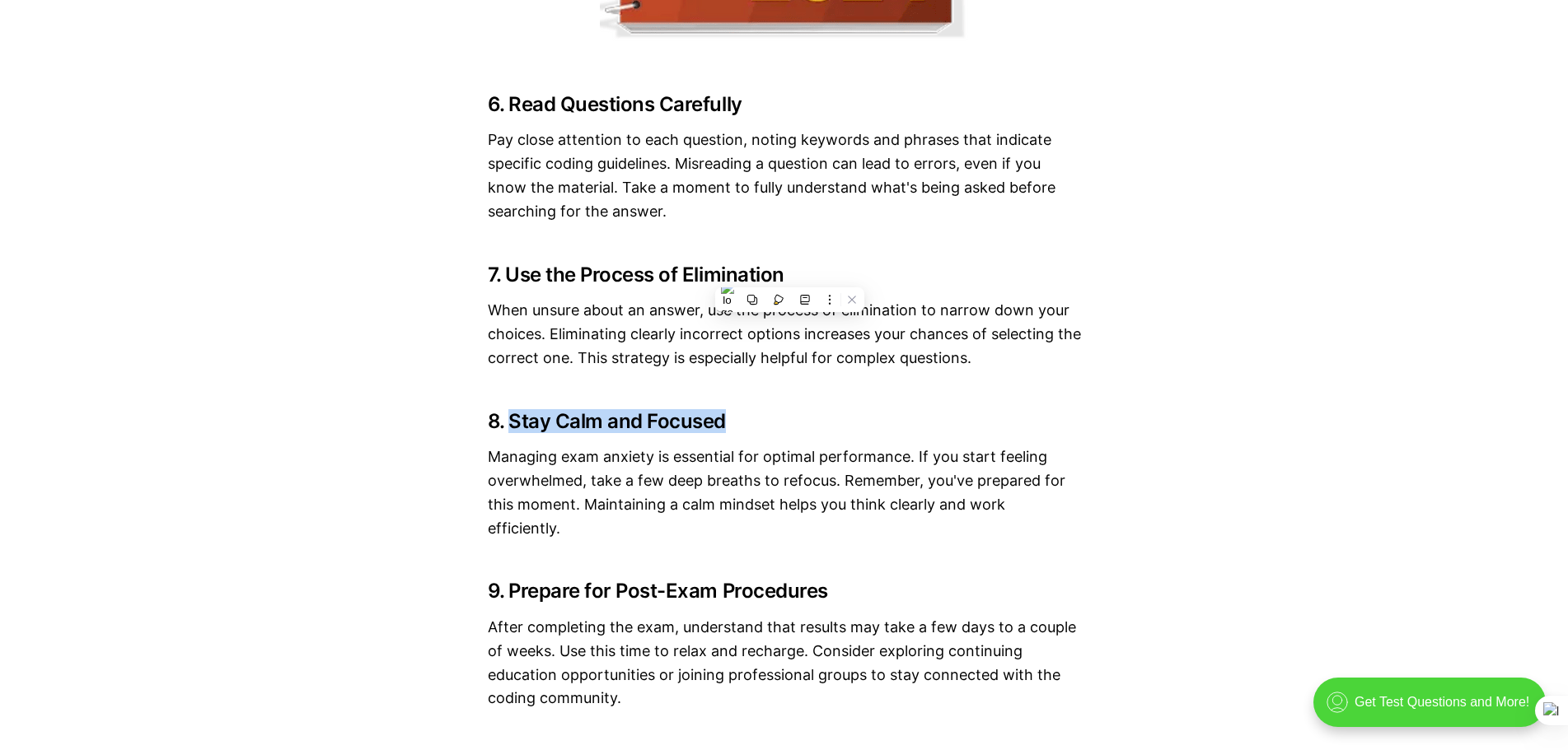
drag, startPoint x: 511, startPoint y: 415, endPoint x: 731, endPoint y: 426, distance: 220.3
click at [731, 426] on h3 "8. Stay Calm and Focused" at bounding box center [784, 421] width 593 height 23
copy h3 "Stay Calm and Focused"
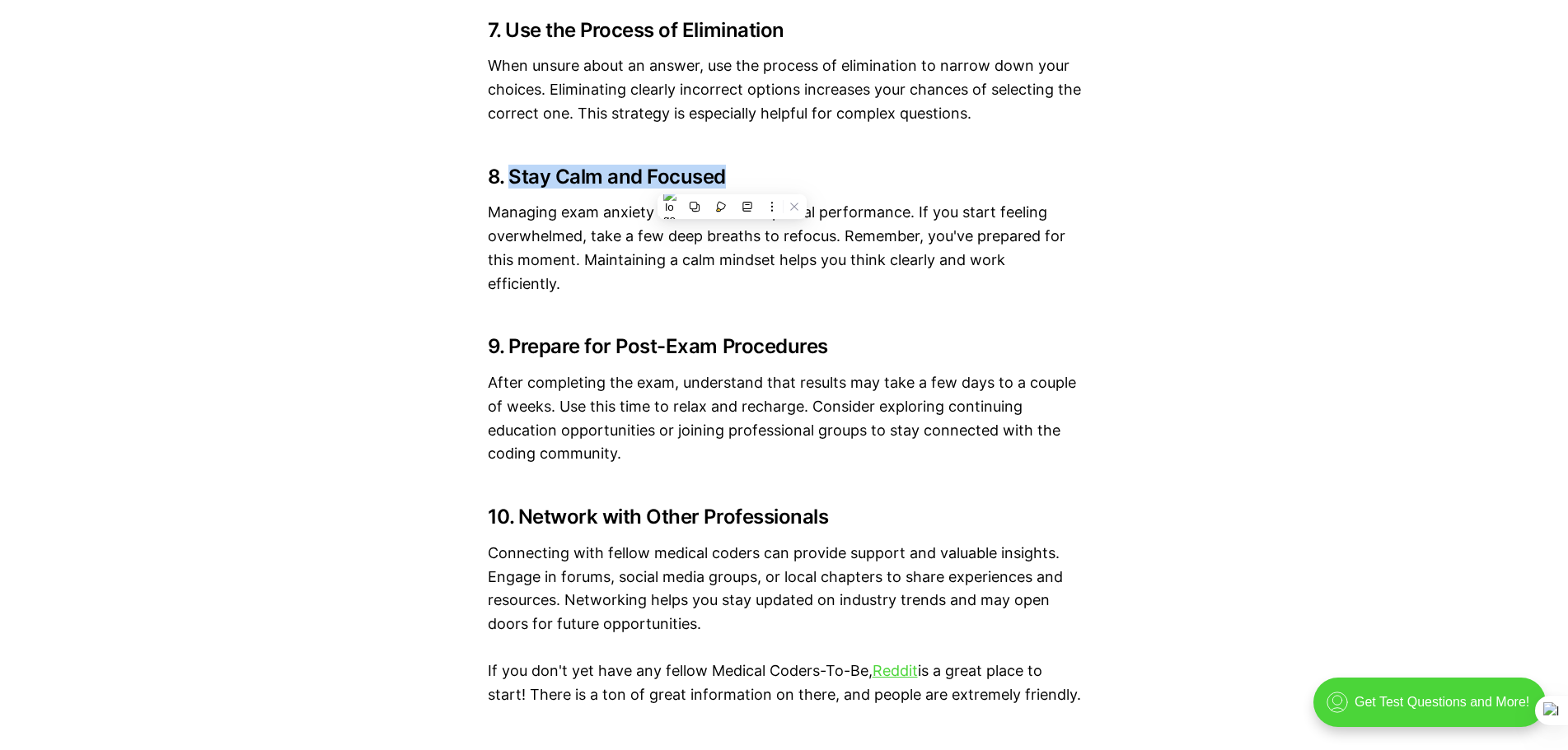
scroll to position [3541, 0]
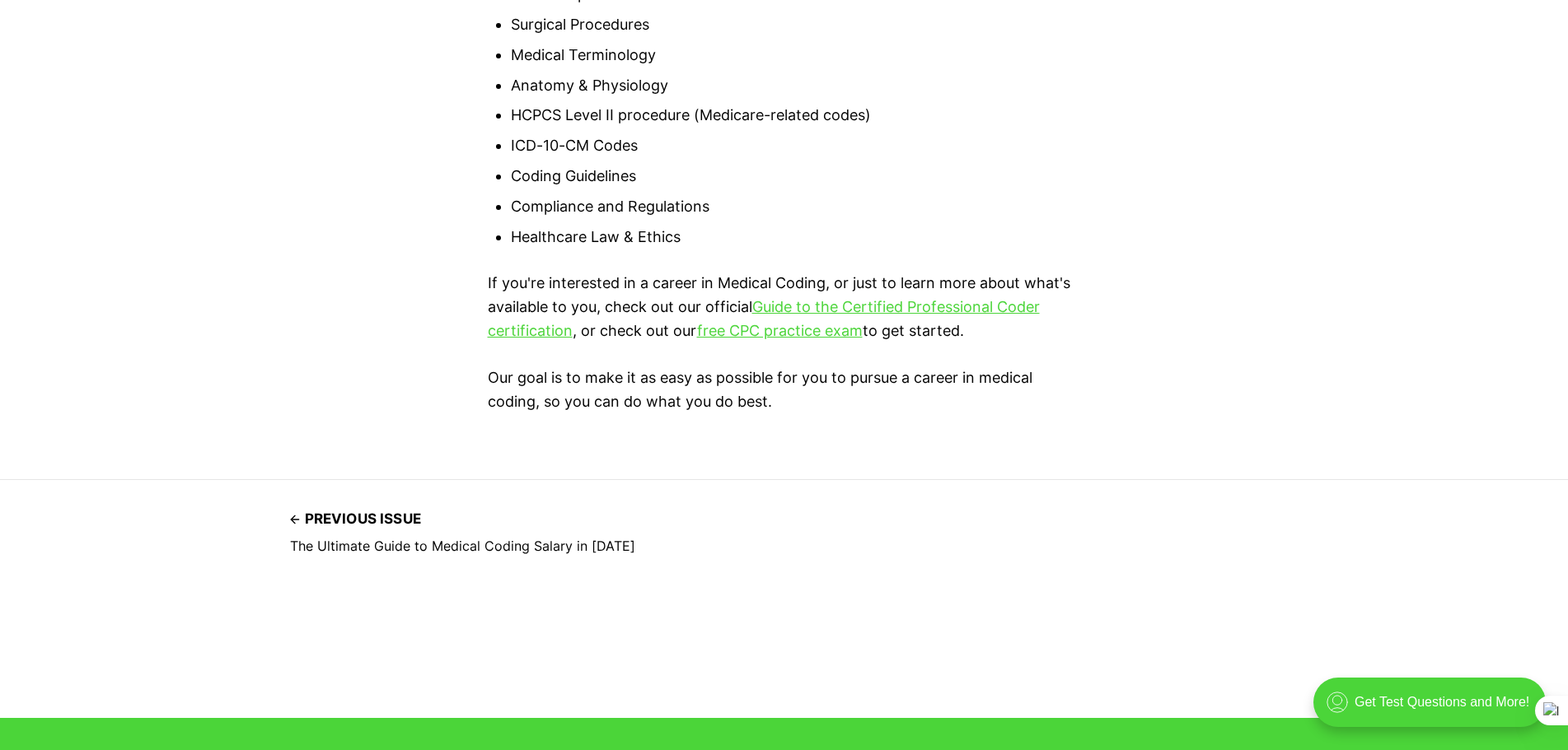
scroll to position [7823, 0]
